Goal: Information Seeking & Learning: Learn about a topic

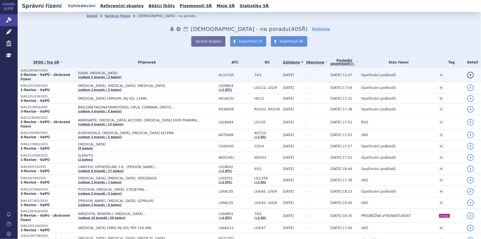
click at [303, 74] on td "-" at bounding box center [315, 75] width 24 height 14
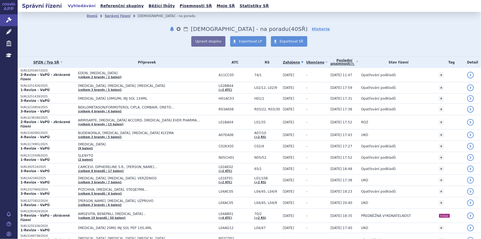
click at [285, 61] on link "Zahájeno" at bounding box center [293, 62] width 20 height 8
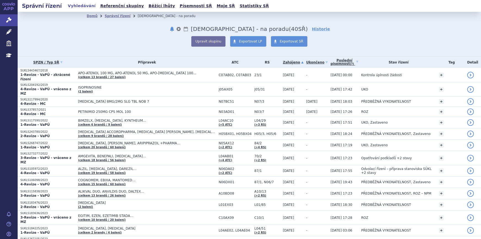
click at [285, 61] on link "Zahájeno" at bounding box center [293, 62] width 20 height 8
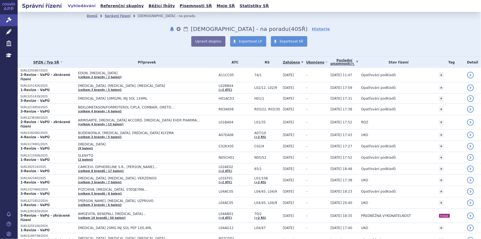
click at [332, 62] on link "Poslední písemnost (?)" at bounding box center [344, 61] width 28 height 11
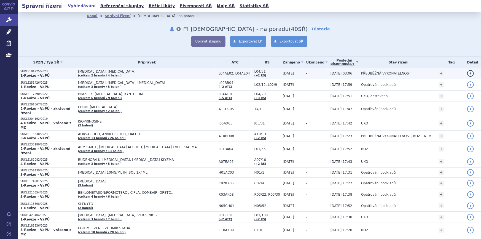
click at [314, 74] on td "-" at bounding box center [315, 73] width 24 height 11
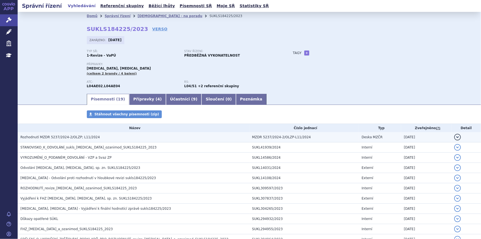
click at [171, 135] on h3 "Rozhodnutí MZDR 5237/2024-2/OLZP; L11/2024" at bounding box center [134, 137] width 229 height 6
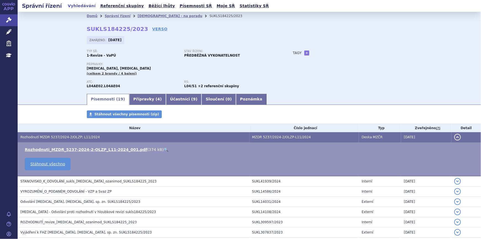
click at [164, 149] on link "🔍" at bounding box center [166, 149] width 5 height 4
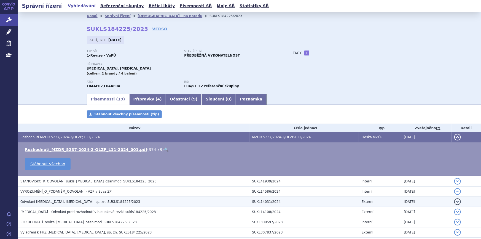
click at [164, 199] on h3 "Odvolání [MEDICAL_DATA], [MEDICAL_DATA], sp. zn. SUKLS184225/2023" at bounding box center [134, 202] width 229 height 6
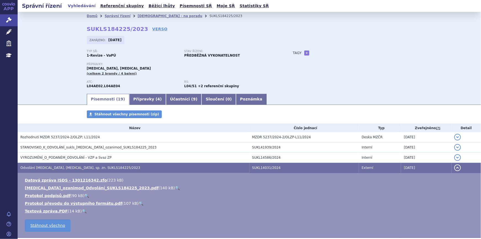
click at [175, 187] on link "🔍" at bounding box center [177, 187] width 5 height 4
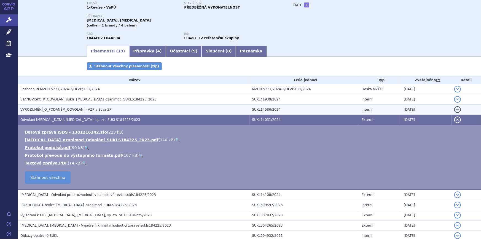
scroll to position [50, 0]
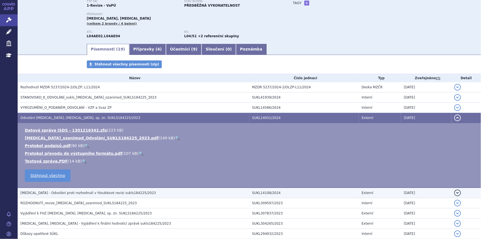
click at [91, 193] on span "[MEDICAL_DATA] - Odvolání proti rozhodnutí v hloubkové revizi sukls184225/2023" at bounding box center [88, 193] width 136 height 4
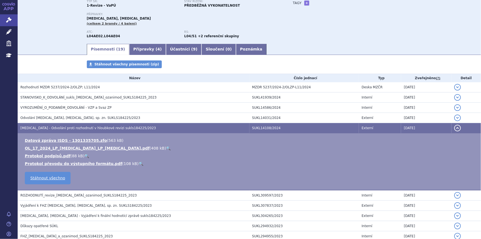
click at [166, 147] on link "🔍" at bounding box center [168, 148] width 5 height 4
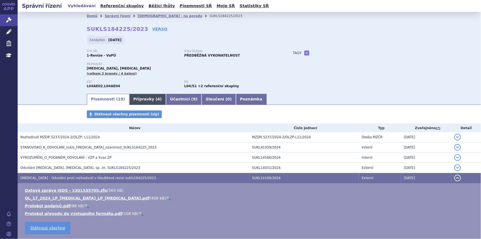
click at [129, 99] on link "Přípravky ( 4 )" at bounding box center [147, 99] width 37 height 11
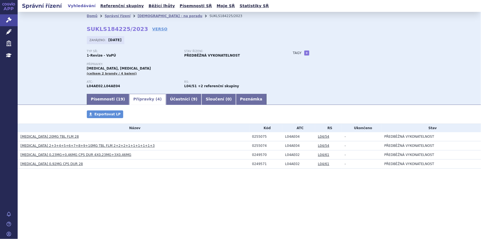
click at [44, 135] on link "[MEDICAL_DATA] 20MG TBL FLM 28" at bounding box center [49, 136] width 58 height 4
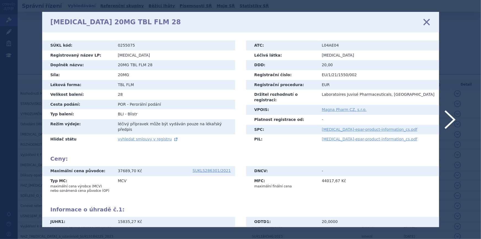
click at [427, 22] on icon at bounding box center [426, 22] width 12 height 12
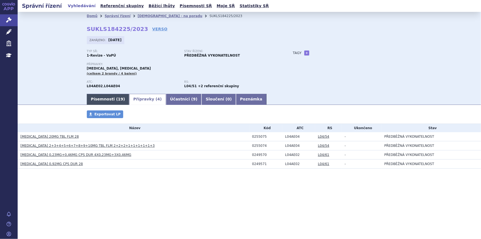
click at [97, 98] on link "Písemnosti ( 19 )" at bounding box center [108, 99] width 42 height 11
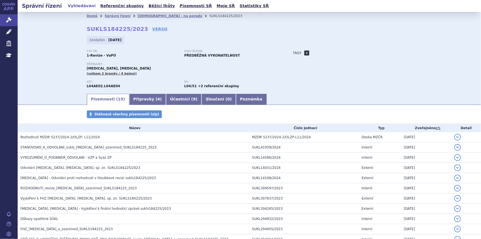
click at [305, 53] on link "+" at bounding box center [306, 52] width 5 height 5
click at [361, 74] on div "Typ SŘ: 1-Revize - VaPÚ Stav řízení: PŘEDBĚŽNÁ VYKONATELNOST Přípravky: [MEDICA…" at bounding box center [249, 71] width 325 height 43
click at [313, 74] on div "Typ SŘ: 1-Revize - VaPÚ Stav řízení: PŘEDBĚŽNÁ VYKONATELNOST Přípravky: [MEDICA…" at bounding box center [249, 71] width 325 height 43
